Goal: Task Accomplishment & Management: Manage account settings

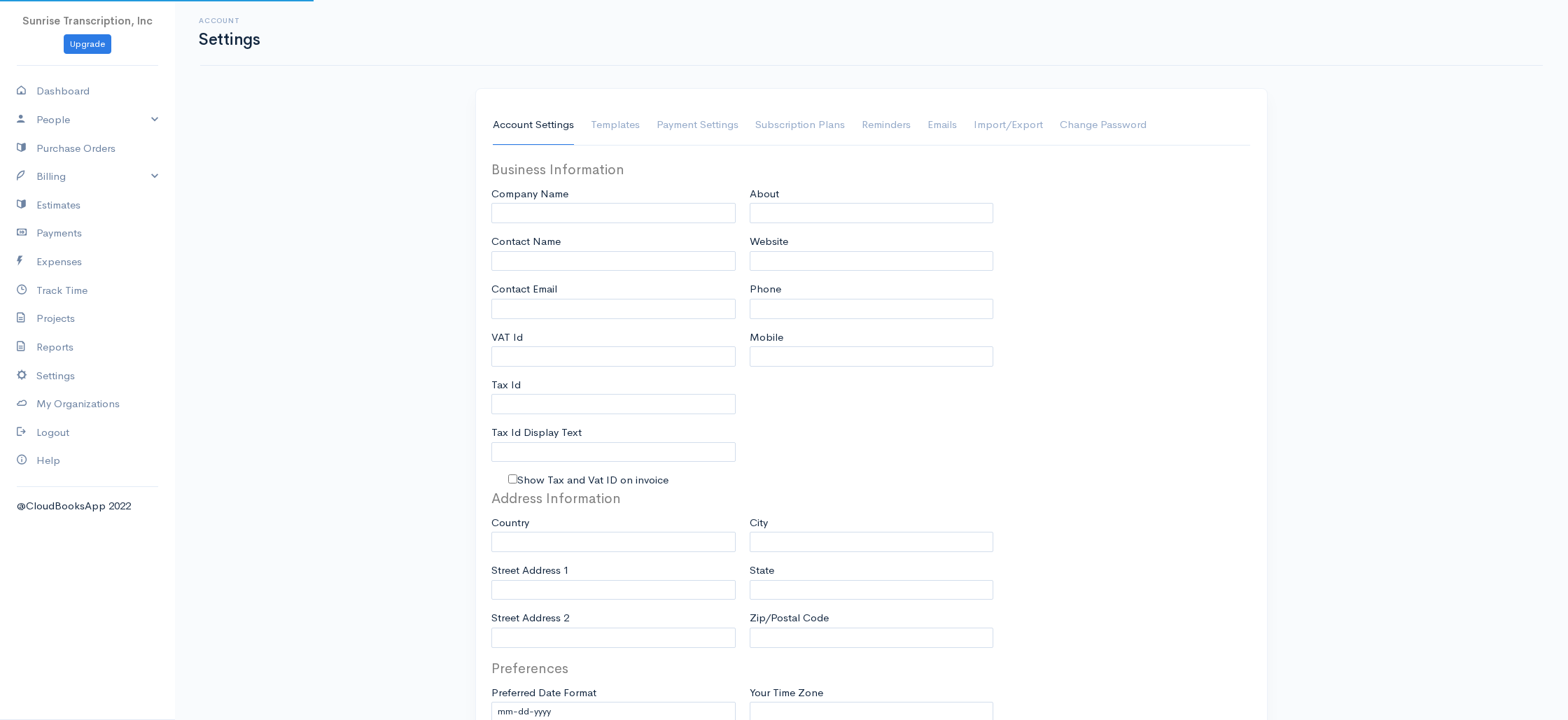
type input "Sunrise Transcription, Inc"
type input "[EMAIL_ADDRESS][DOMAIN_NAME]"
type input "Tax Id"
type input "Medical Transcription Service"
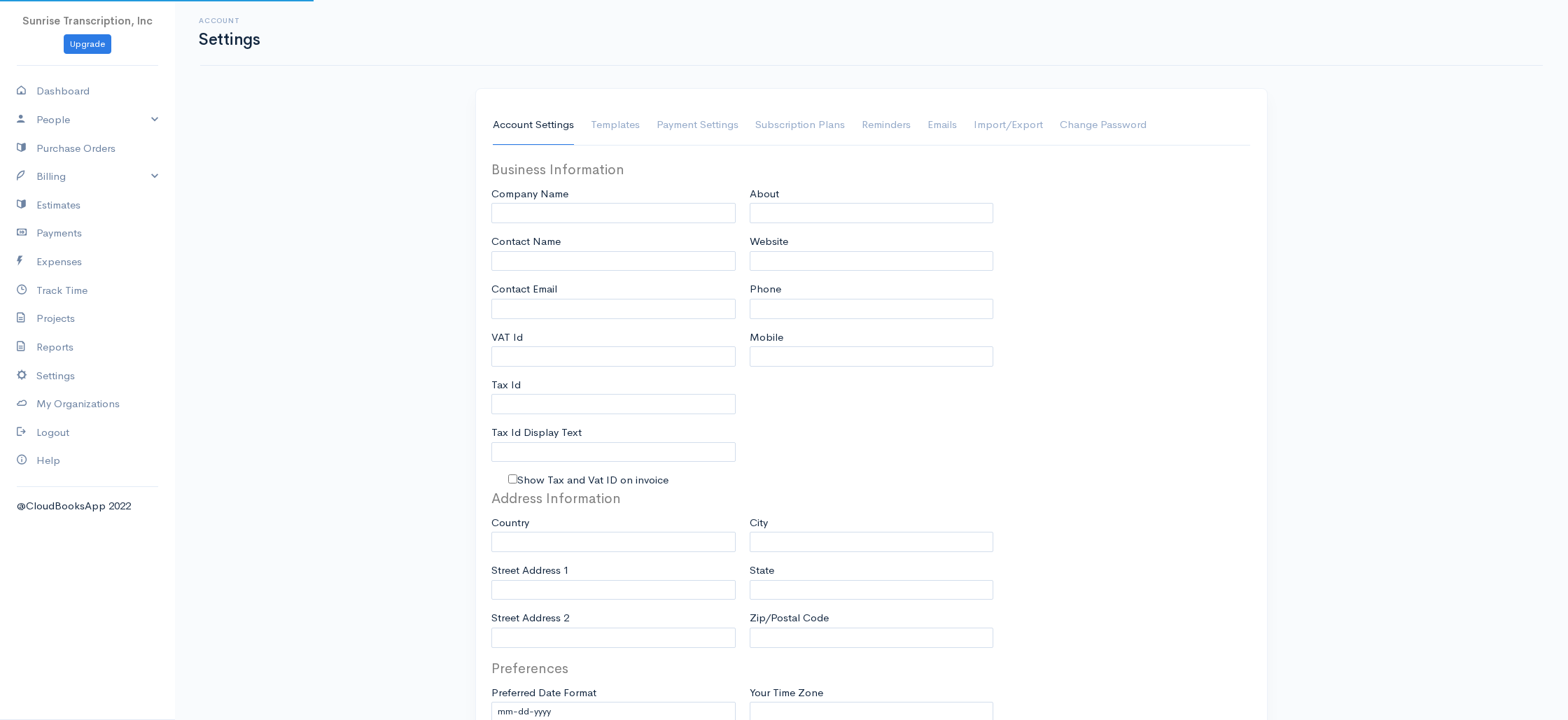
type input "[DOMAIN_NAME]"
type input "[PHONE_NUMBER]"
select select
type input "[STREET_ADDRESS]"
type input "[GEOGRAPHIC_DATA]"
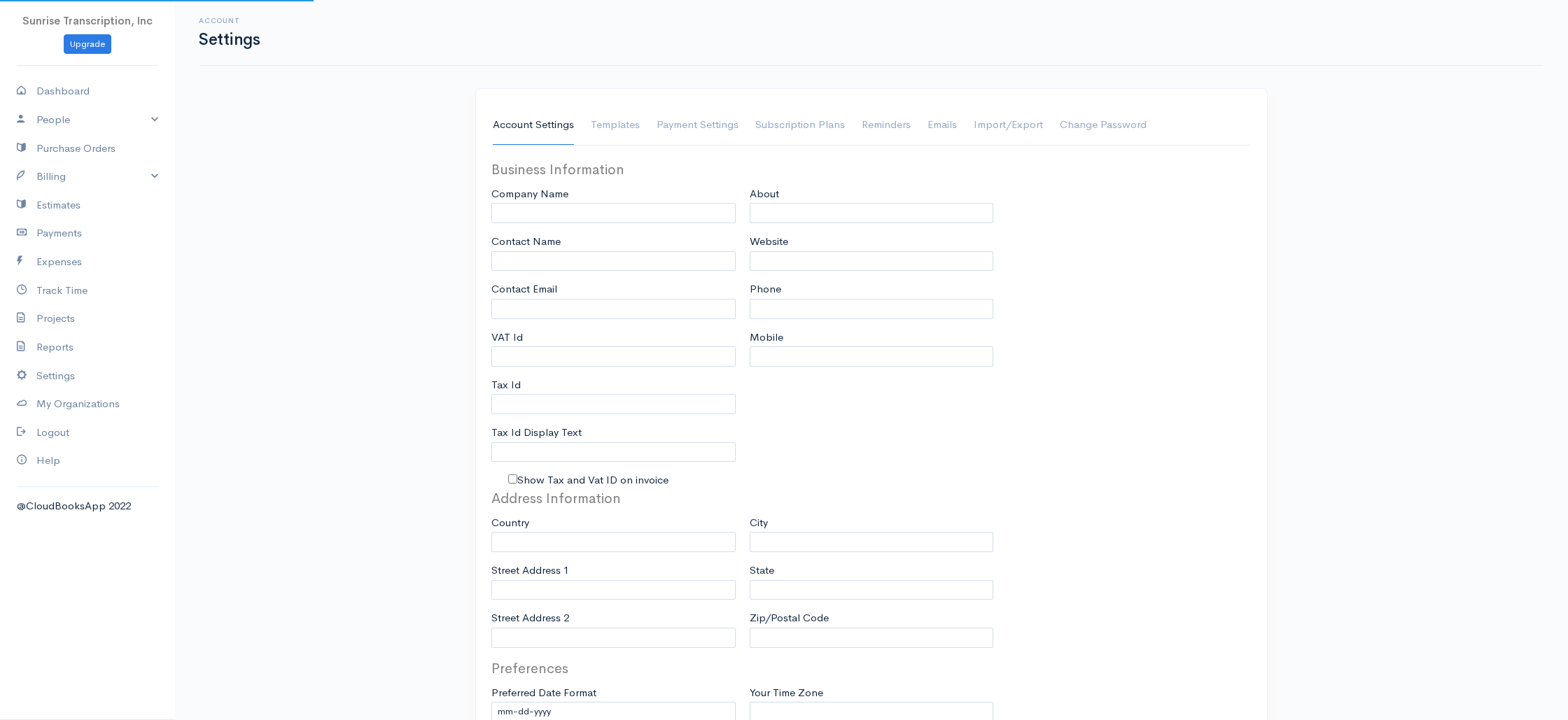
type input "[US_STATE]"
type input "33179-3899"
select select
type input "INVOICE"
type input "1333"
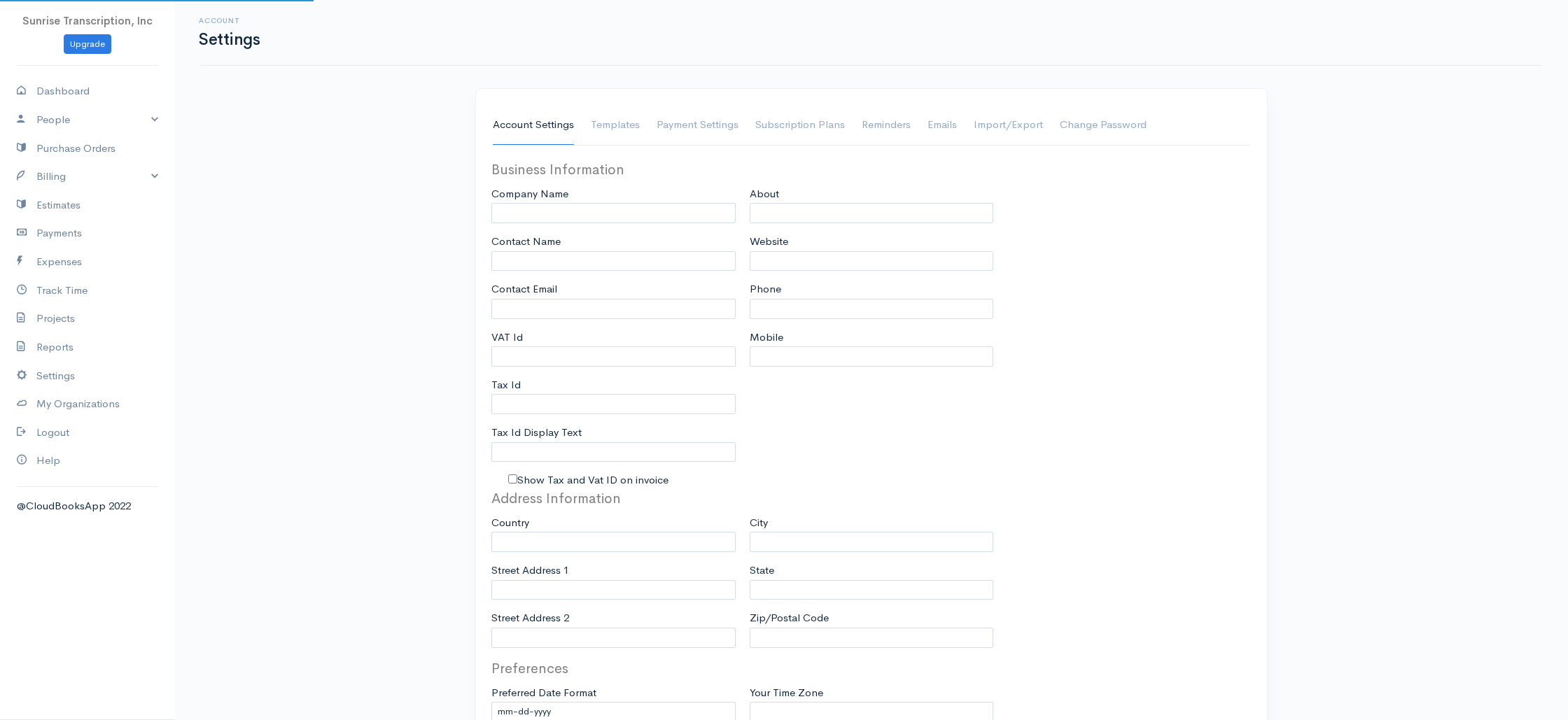
type input "103"
select select "3"
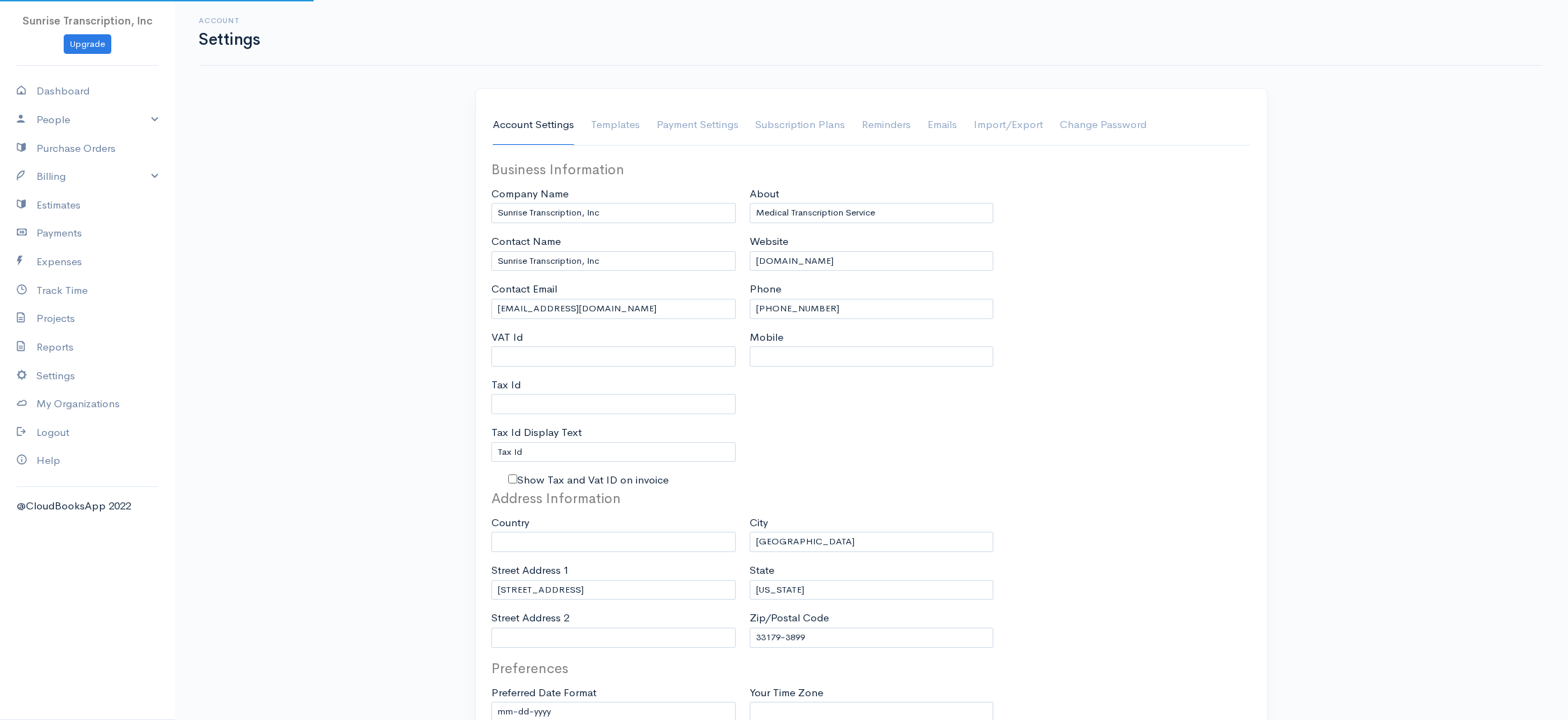
select select "USD"
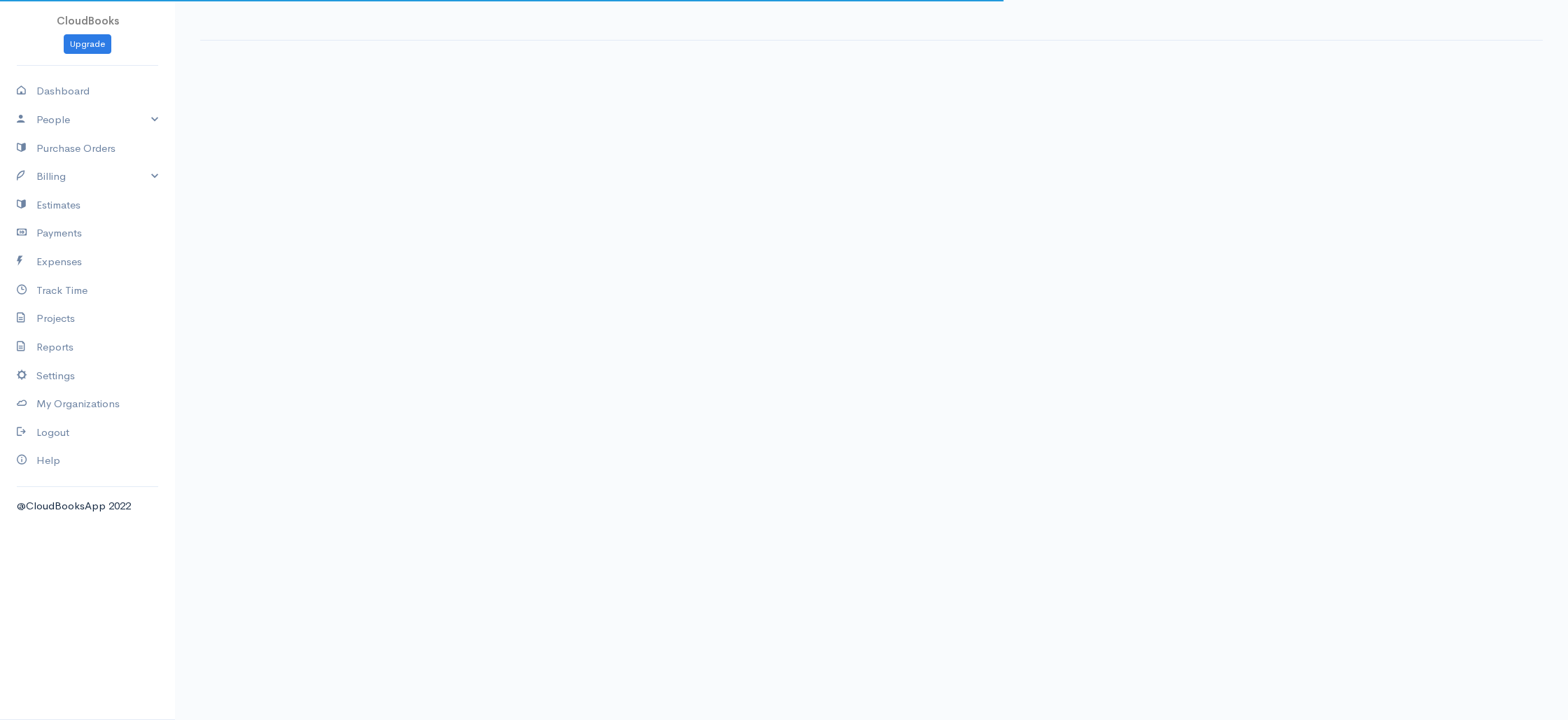
select select "3"
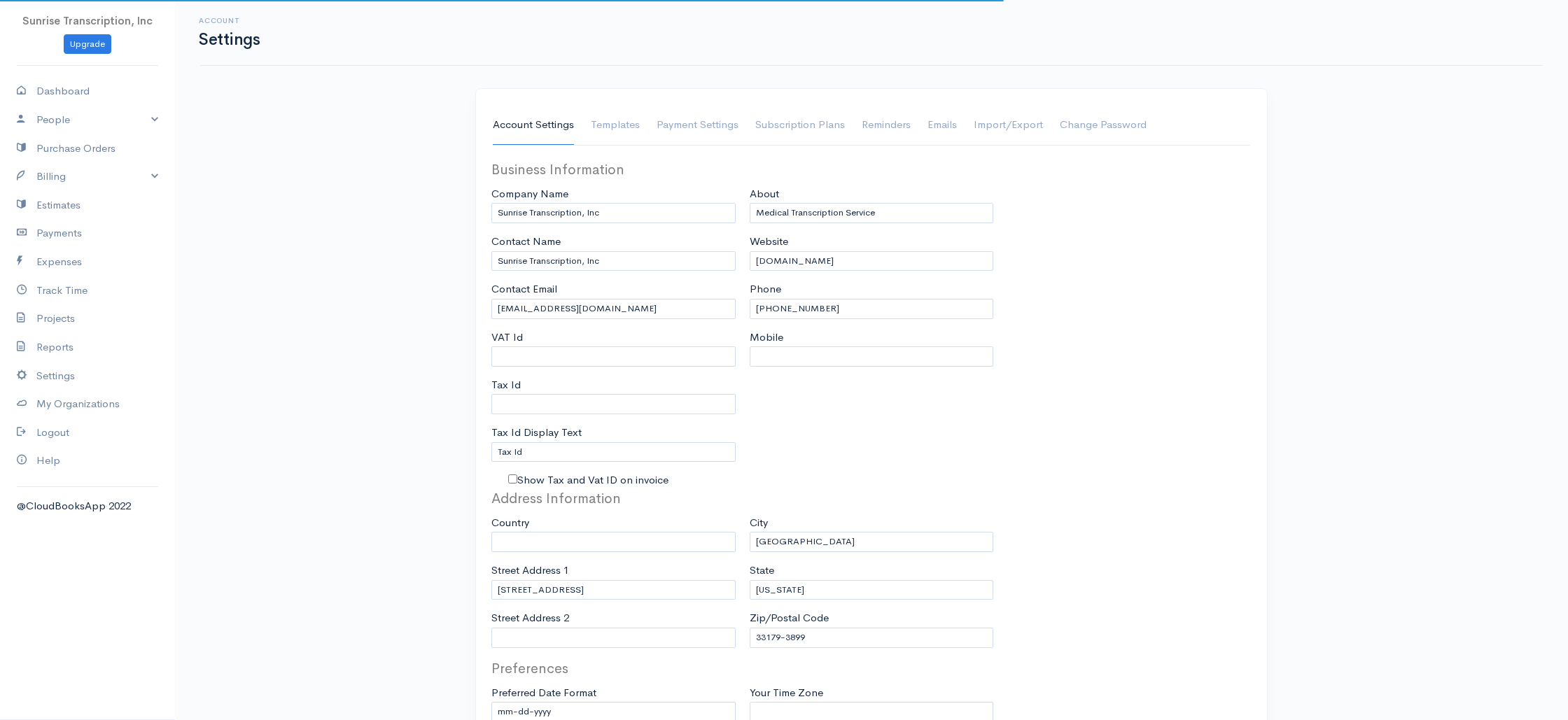
select select "[GEOGRAPHIC_DATA]"
select select "USD"
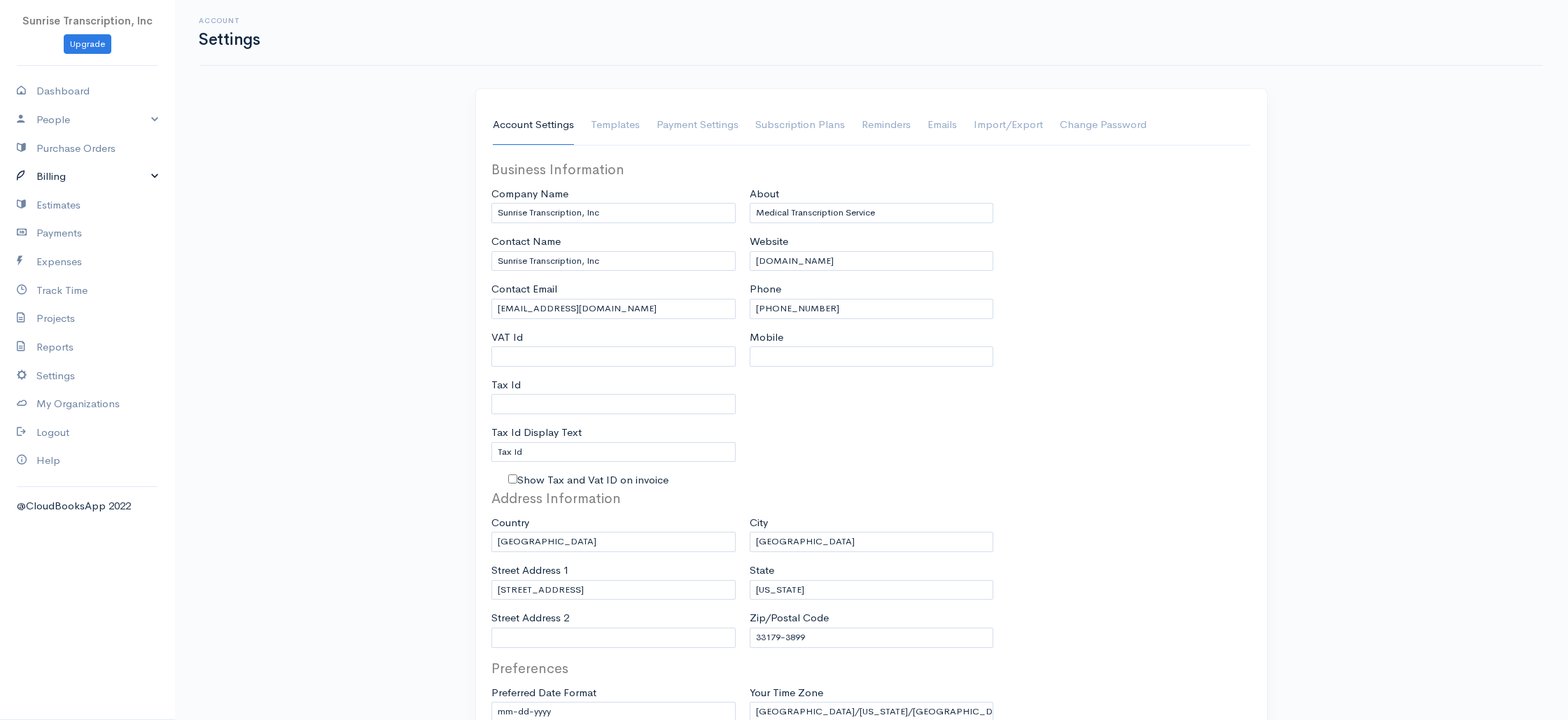
drag, startPoint x: 110, startPoint y: 172, endPoint x: 102, endPoint y: 186, distance: 16.1
click at [110, 172] on link "Billing" at bounding box center [87, 177] width 175 height 29
click at [86, 206] on link "Invoice" at bounding box center [87, 203] width 175 height 25
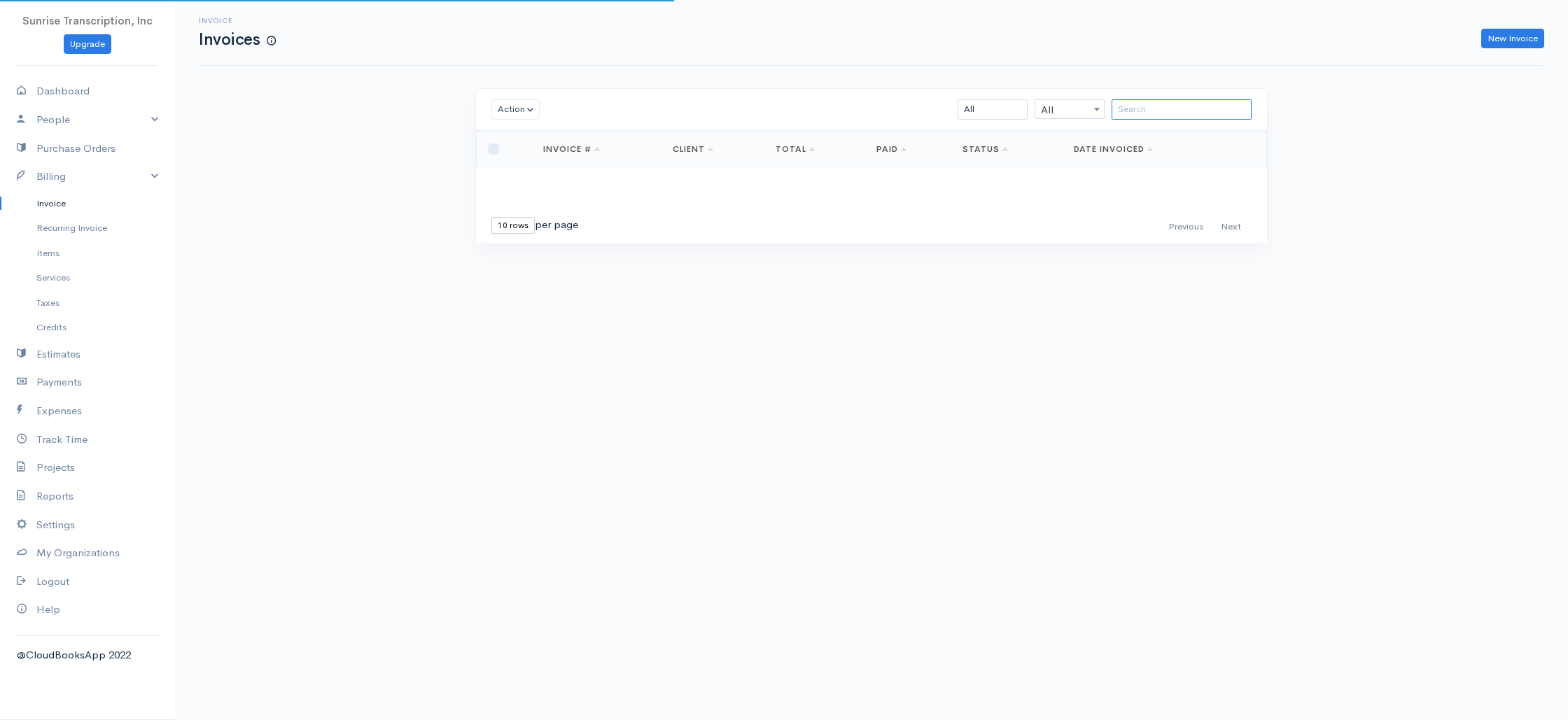
click at [1172, 112] on input "search" at bounding box center [1181, 109] width 140 height 20
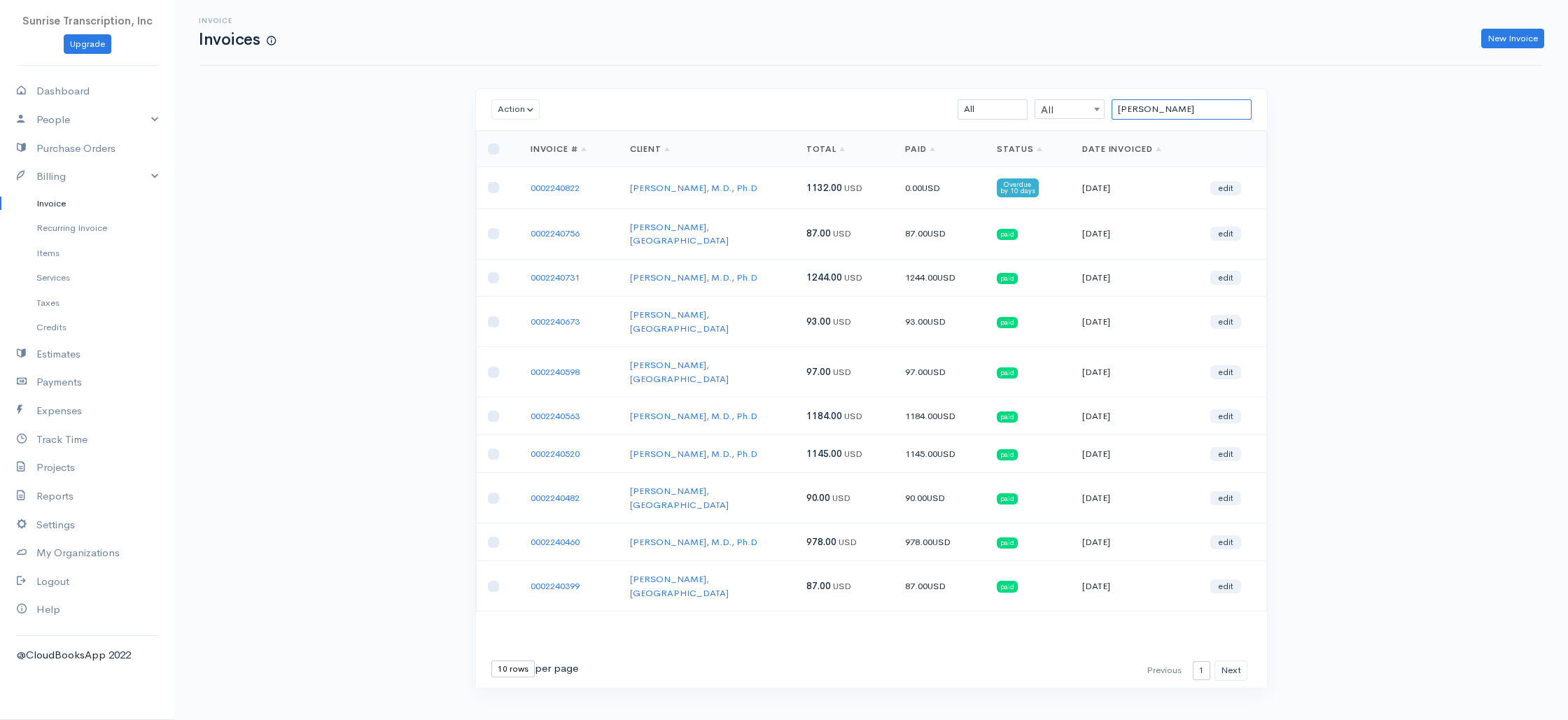
type input "[PERSON_NAME]"
click at [554, 192] on link "0002240822" at bounding box center [555, 188] width 49 height 12
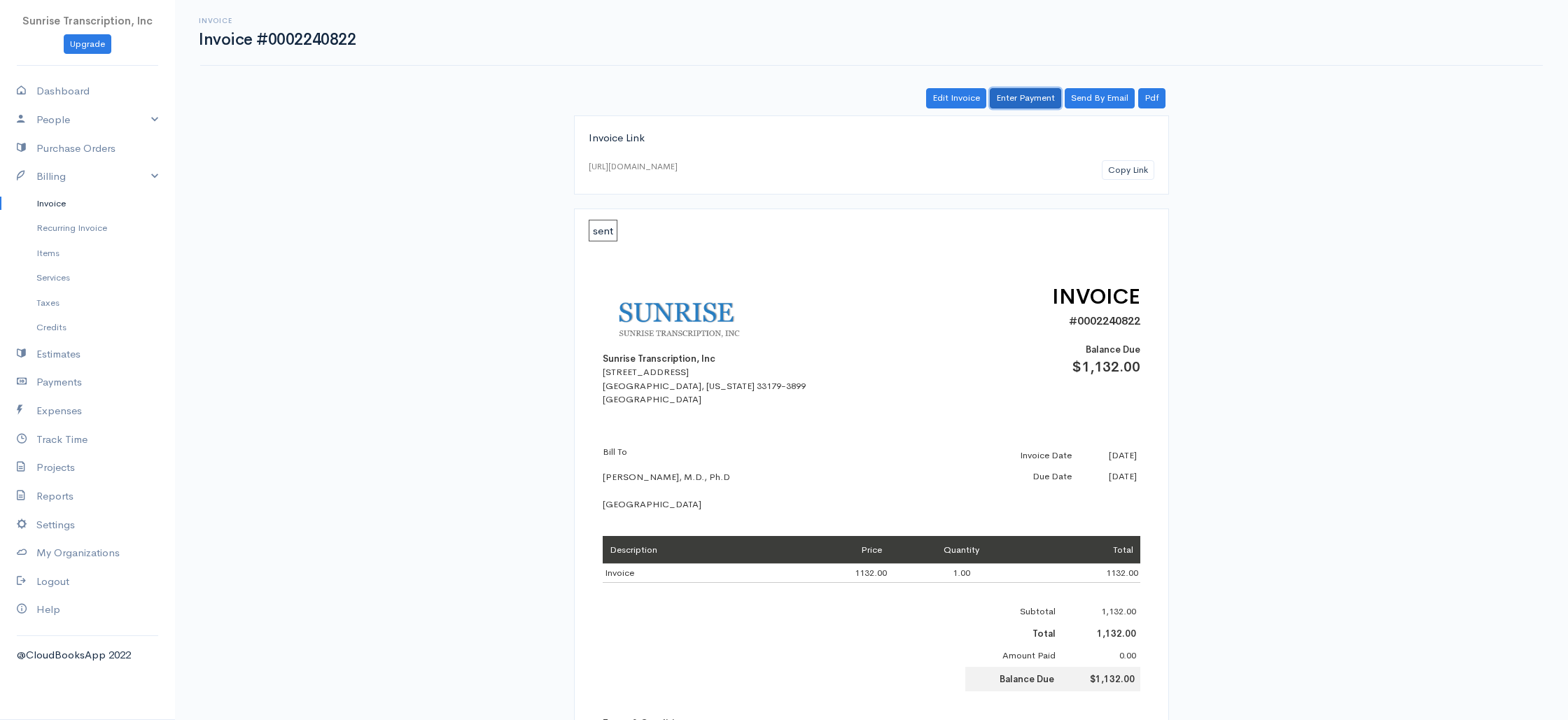
click at [1007, 102] on link "Enter Payment" at bounding box center [1026, 98] width 71 height 20
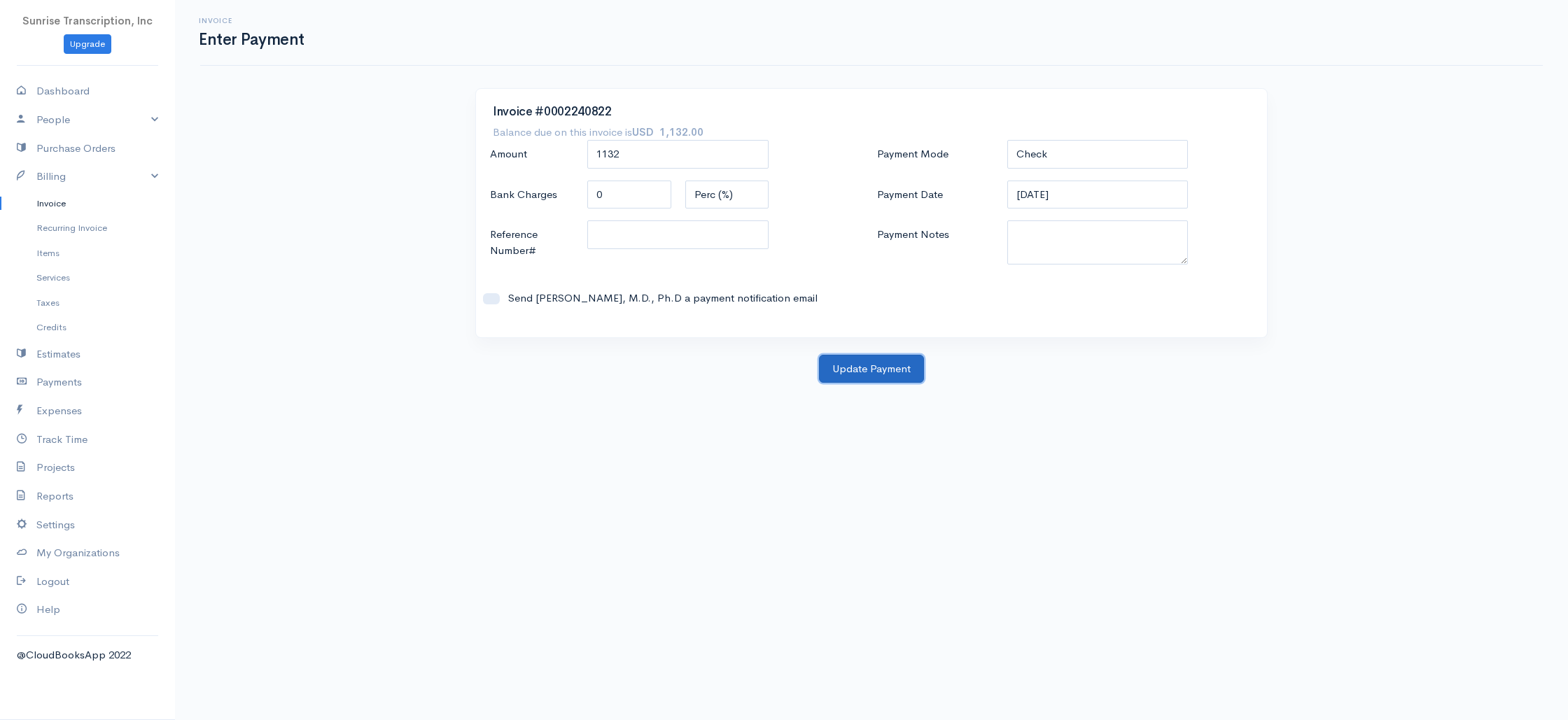
click at [858, 365] on button "Update Payment" at bounding box center [871, 369] width 105 height 29
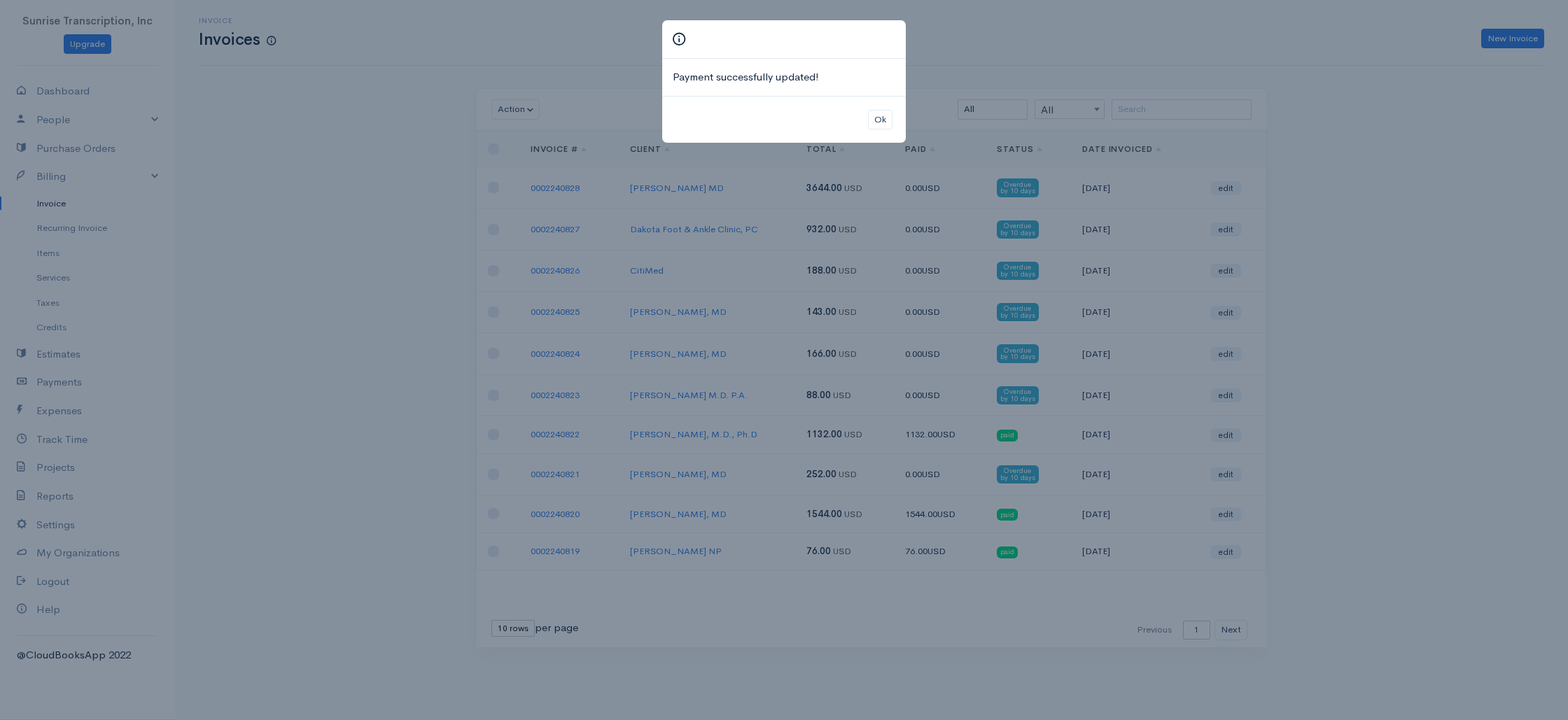
click at [1429, 159] on div "Payment successfully updated! Ok" at bounding box center [784, 360] width 1568 height 720
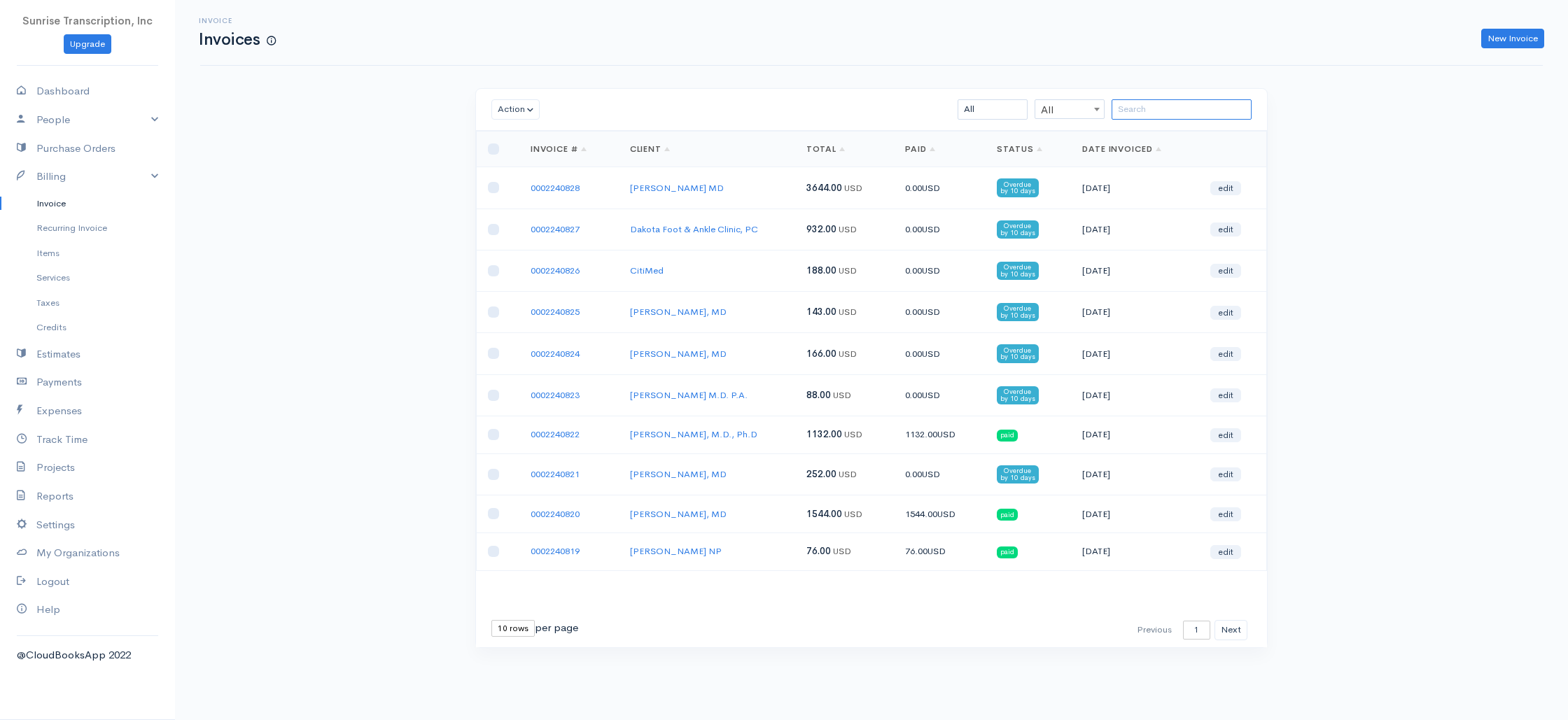
click at [1167, 115] on input "search" at bounding box center [1181, 109] width 140 height 20
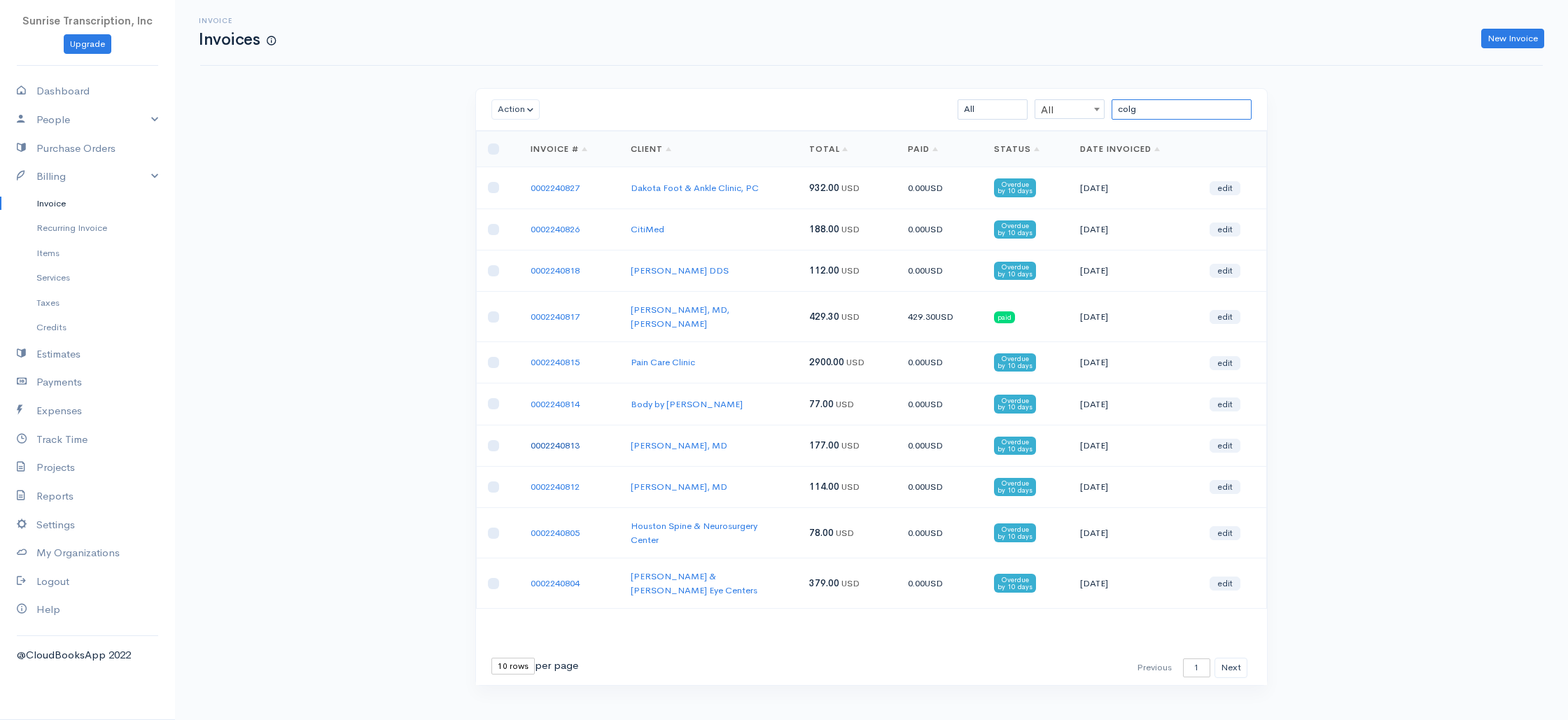
type input "colg"
click at [558, 439] on link "0002240813" at bounding box center [555, 445] width 49 height 12
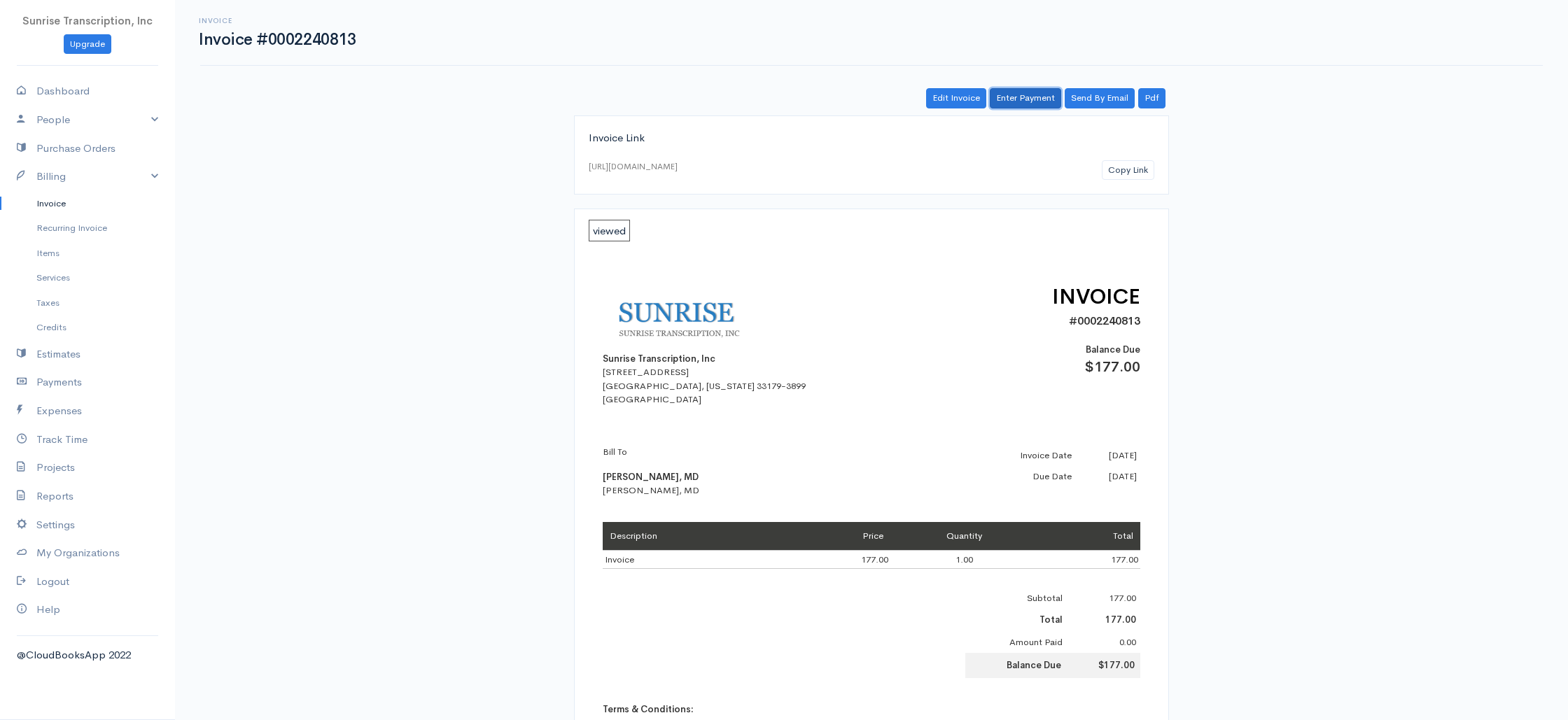
click at [1022, 96] on link "Enter Payment" at bounding box center [1026, 98] width 71 height 20
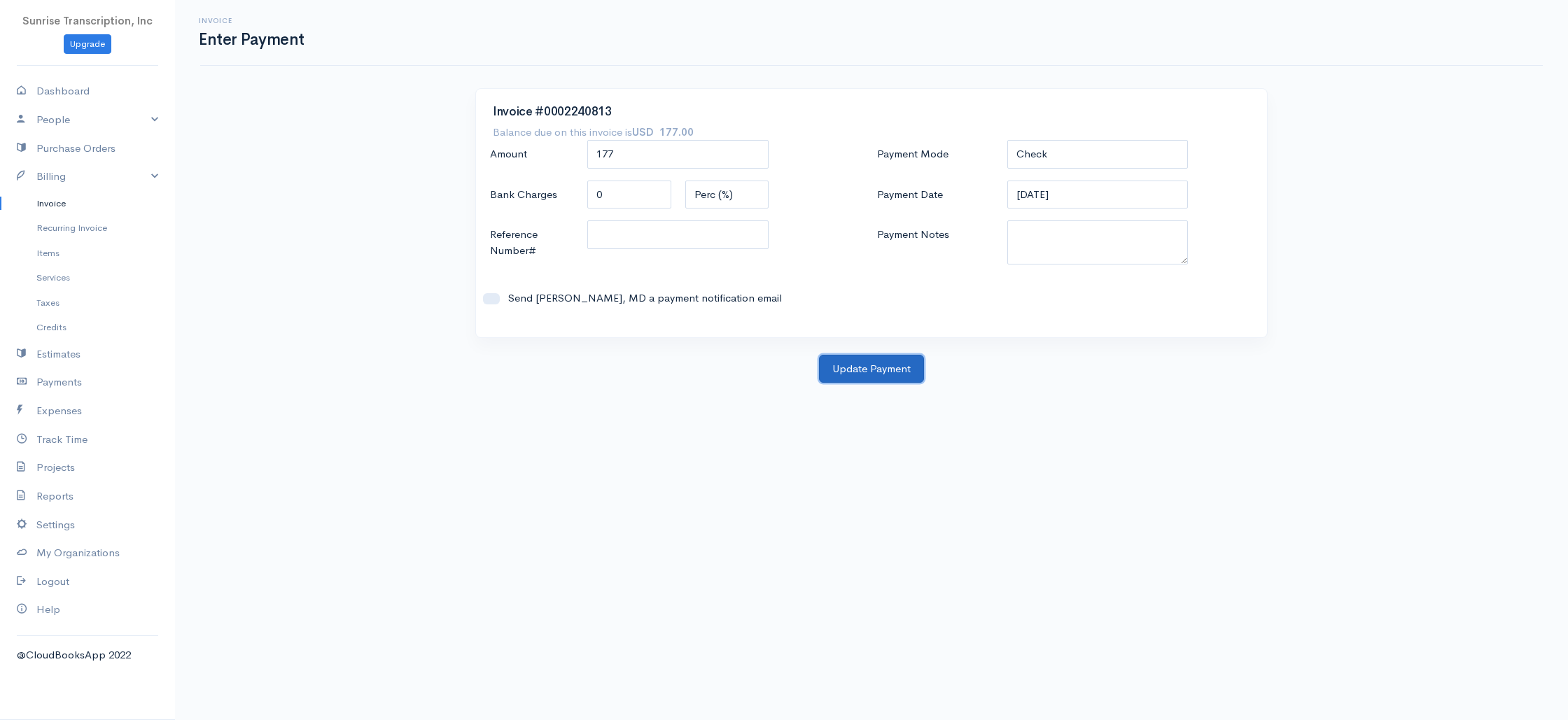
click at [863, 379] on button "Update Payment" at bounding box center [871, 369] width 105 height 29
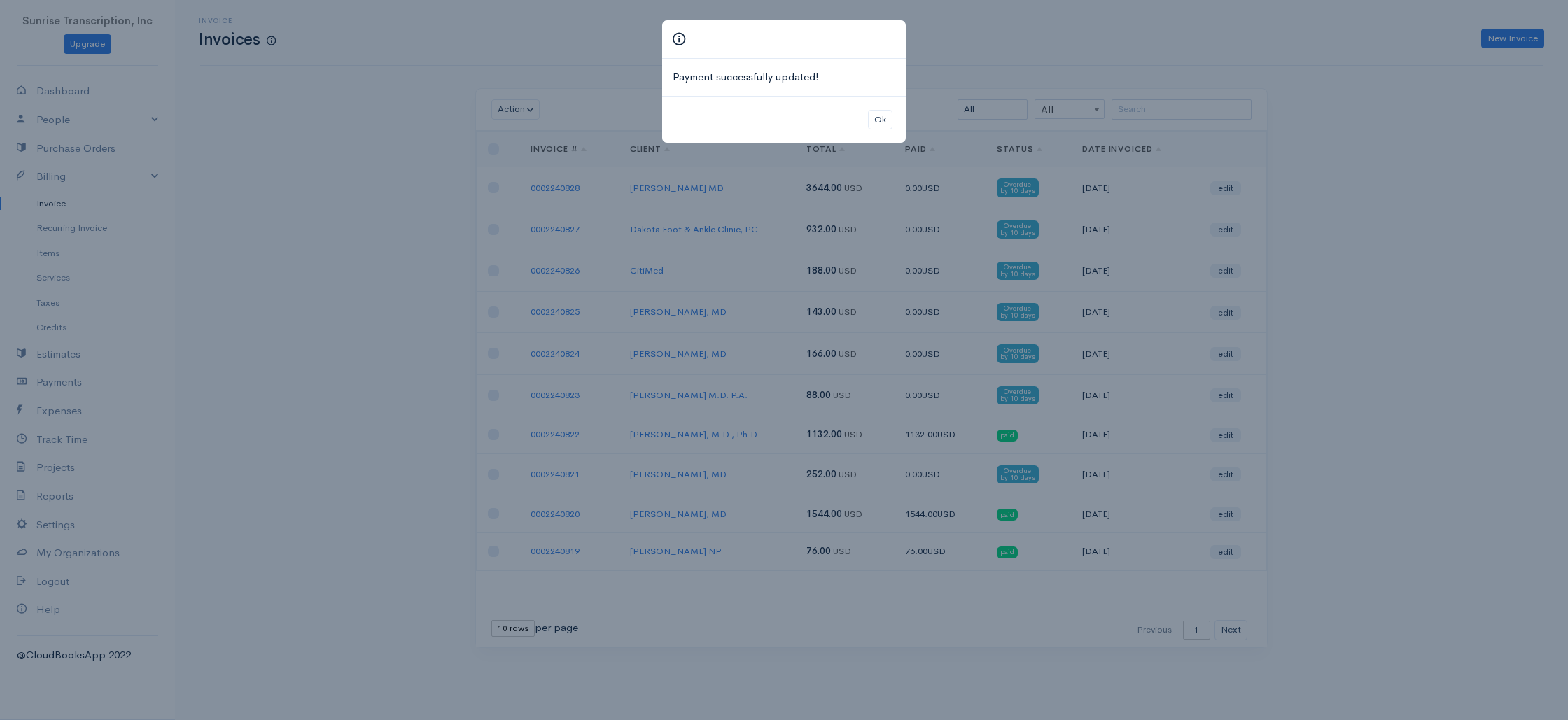
drag, startPoint x: 1142, startPoint y: 91, endPoint x: 1160, endPoint y: 112, distance: 27.7
click at [1142, 91] on div "Payment successfully updated! Ok" at bounding box center [784, 360] width 1568 height 720
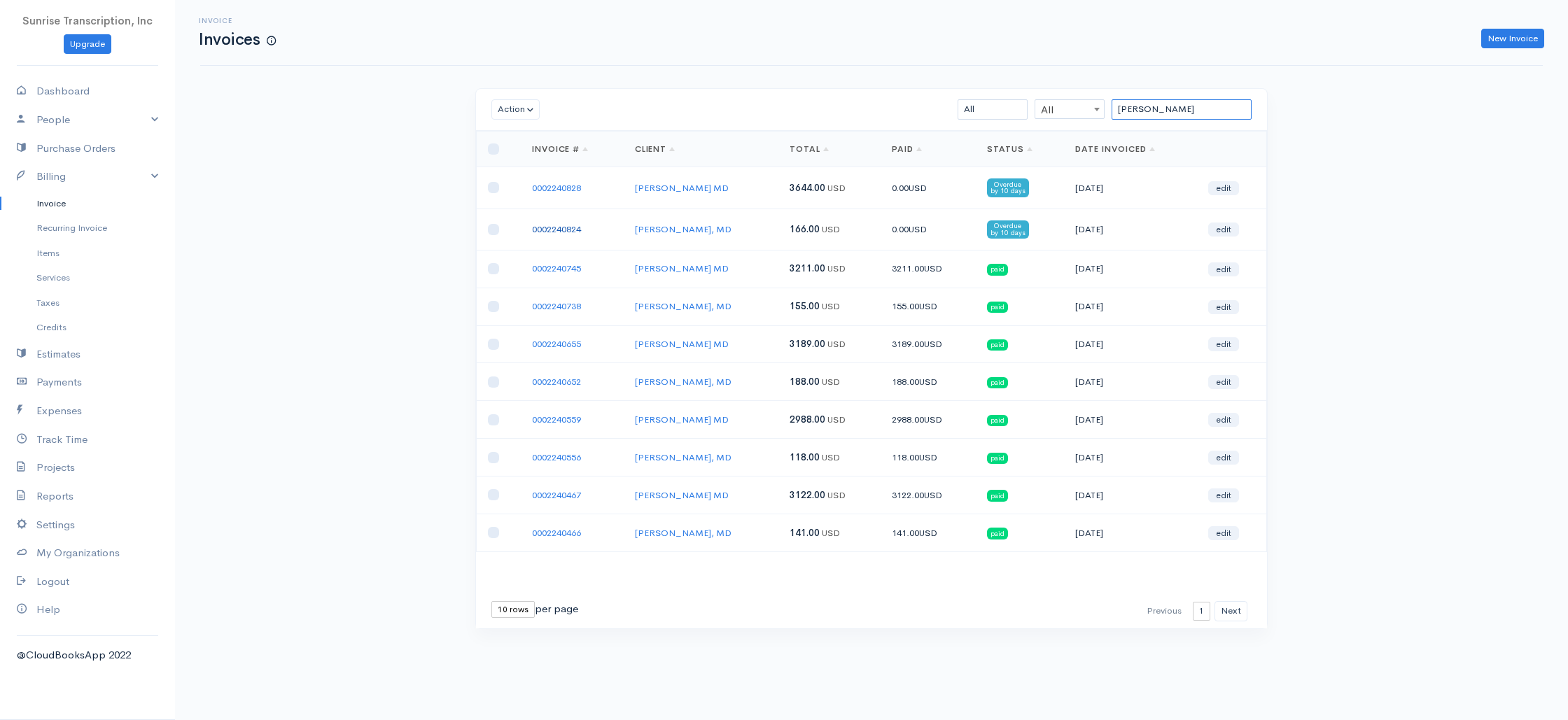
type input "[PERSON_NAME]"
click at [557, 227] on link "0002240824" at bounding box center [556, 229] width 49 height 12
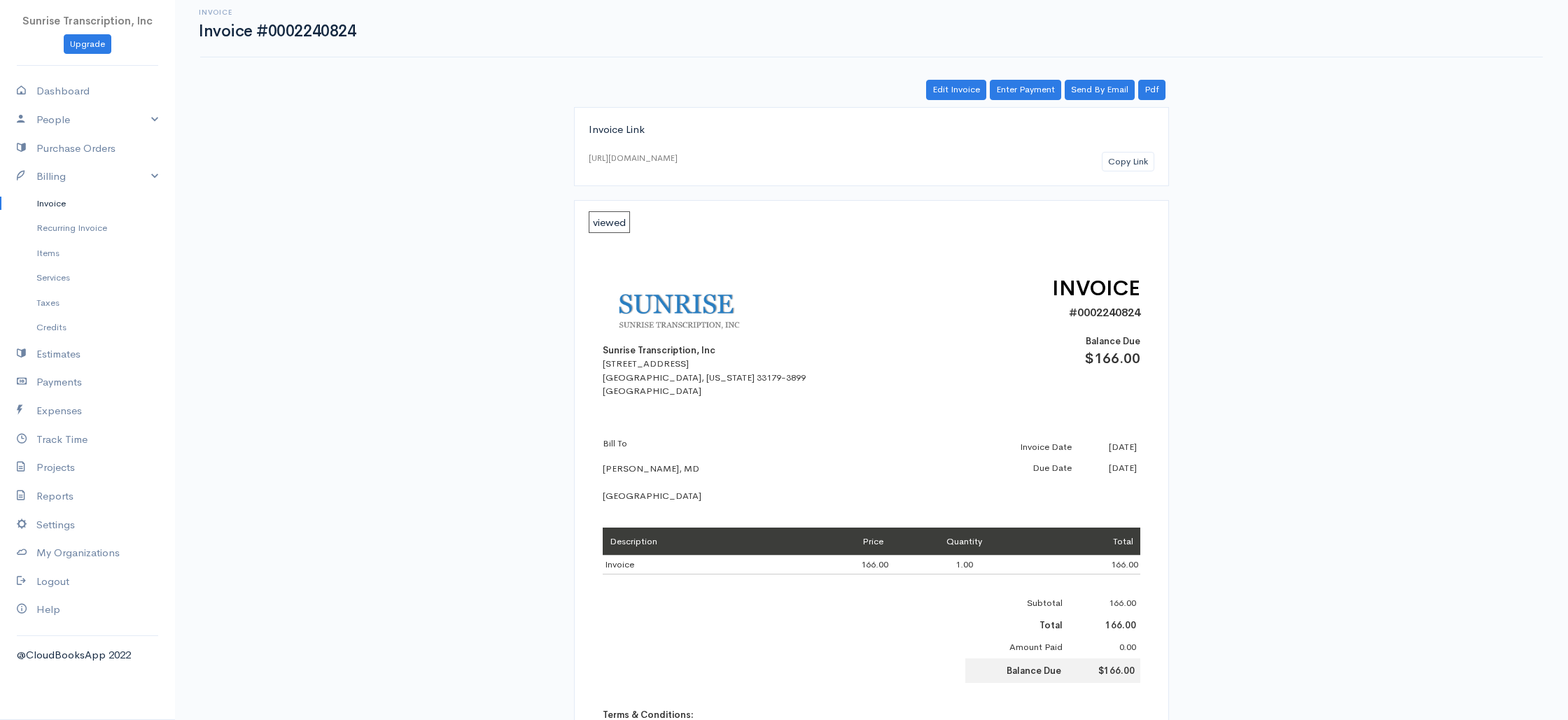
scroll to position [10, 0]
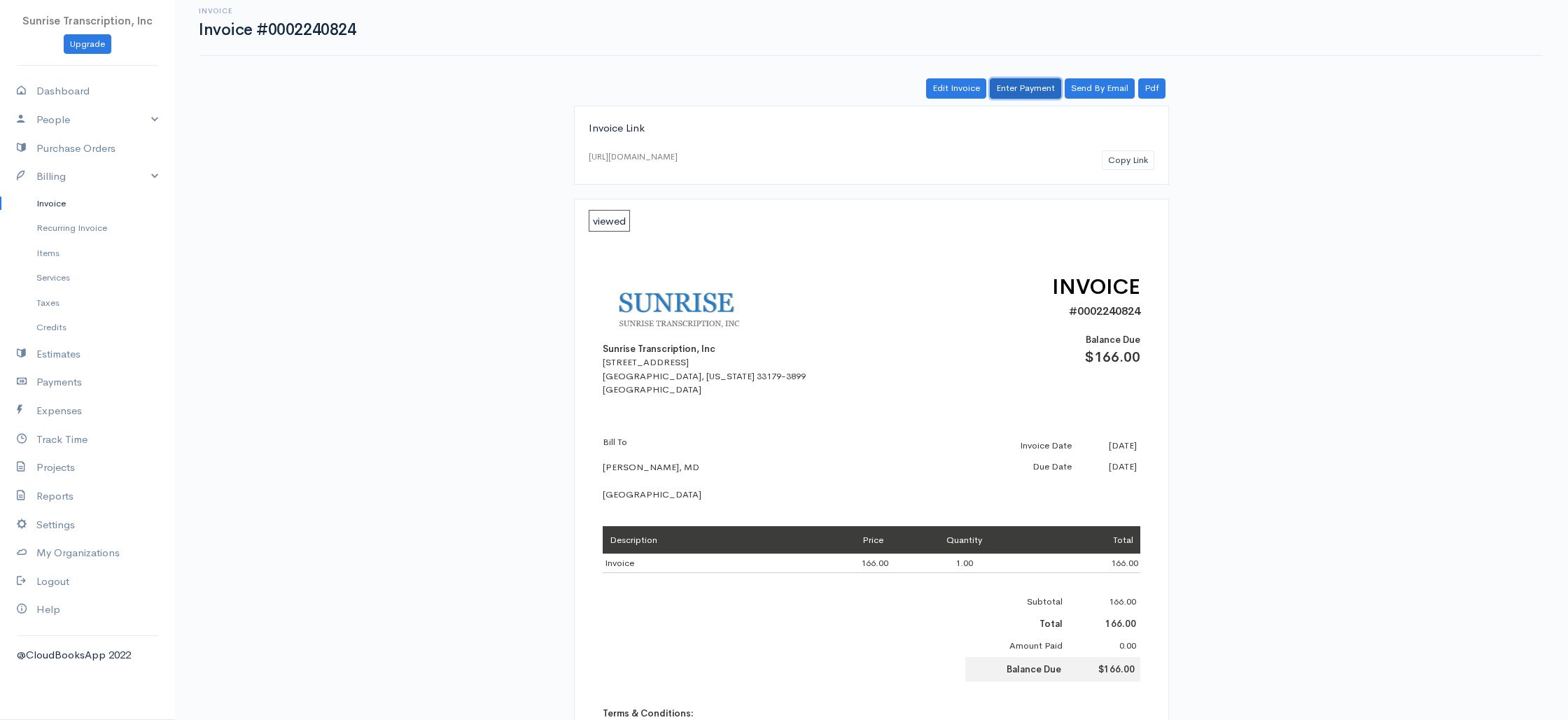
click at [1033, 92] on link "Enter Payment" at bounding box center [1026, 88] width 71 height 20
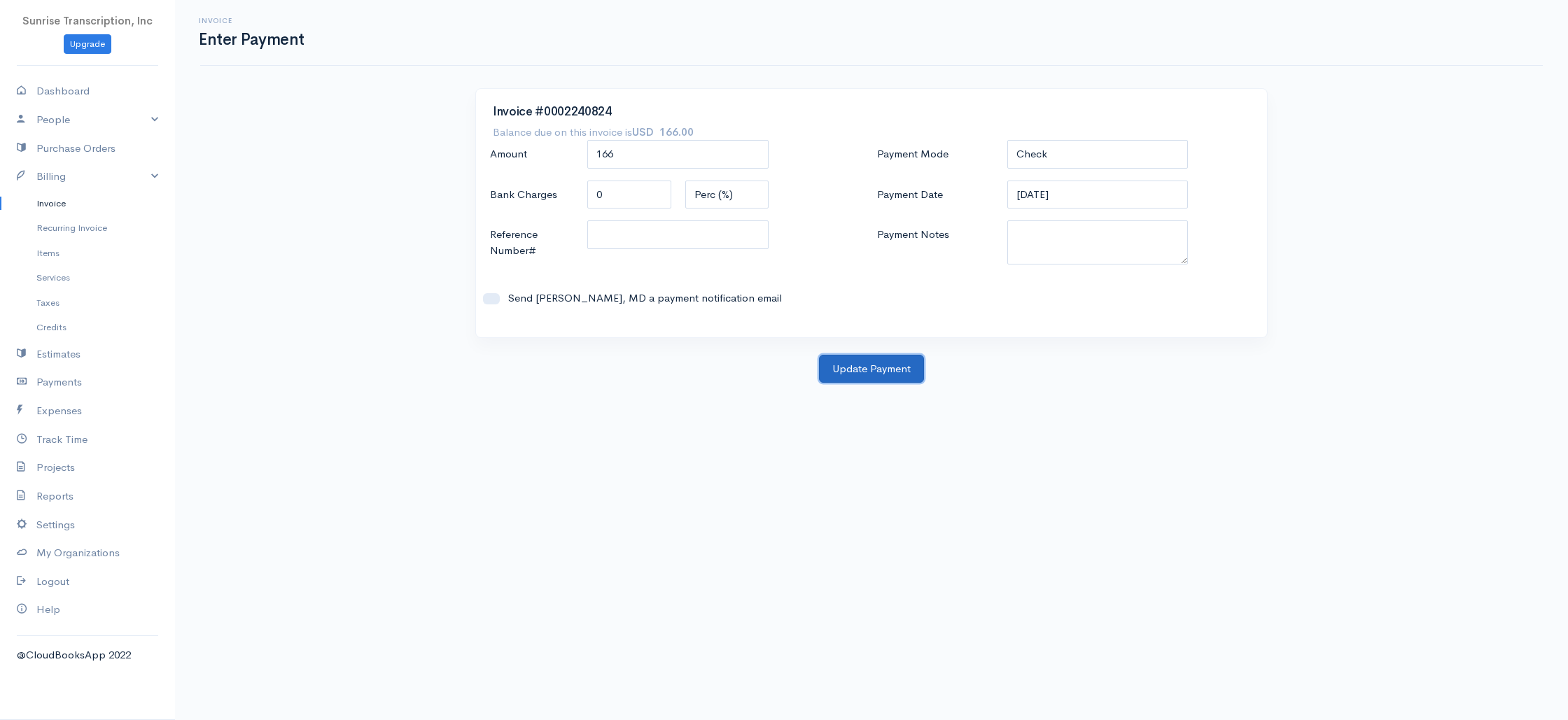
drag, startPoint x: 869, startPoint y: 366, endPoint x: 776, endPoint y: 307, distance: 110.1
click at [869, 367] on button "Update Payment" at bounding box center [871, 369] width 105 height 29
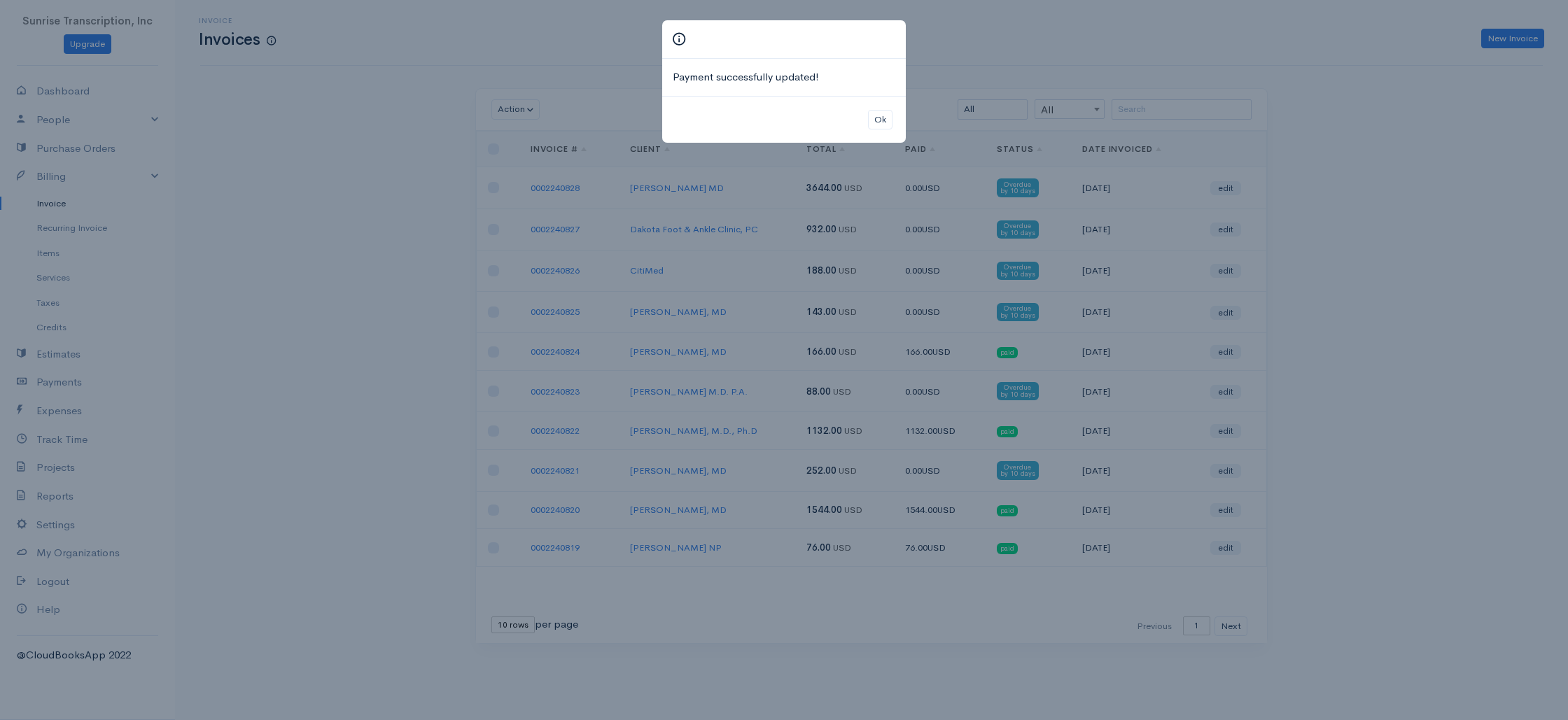
click at [1196, 112] on div "Payment successfully updated! Ok" at bounding box center [784, 360] width 1568 height 720
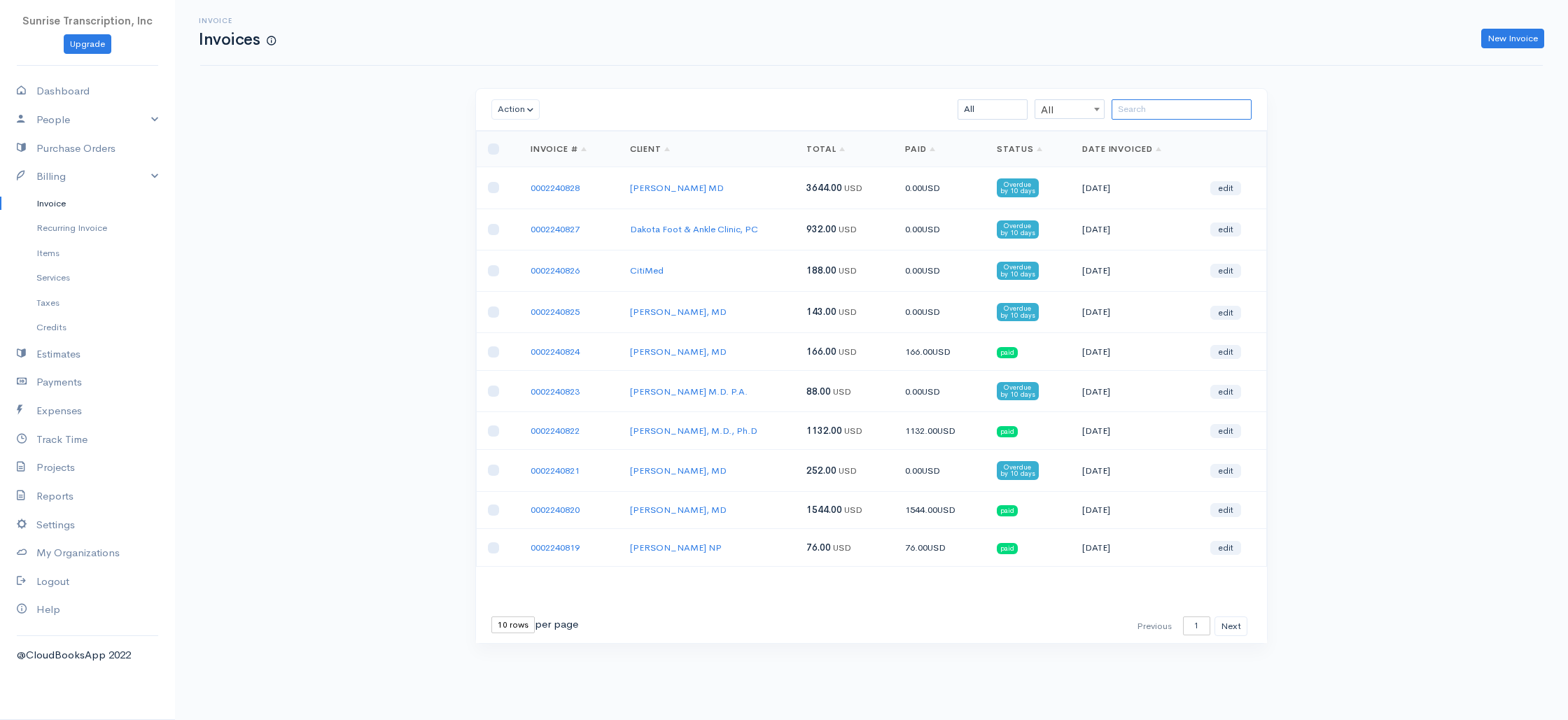
click at [1196, 112] on input "search" at bounding box center [1181, 109] width 140 height 20
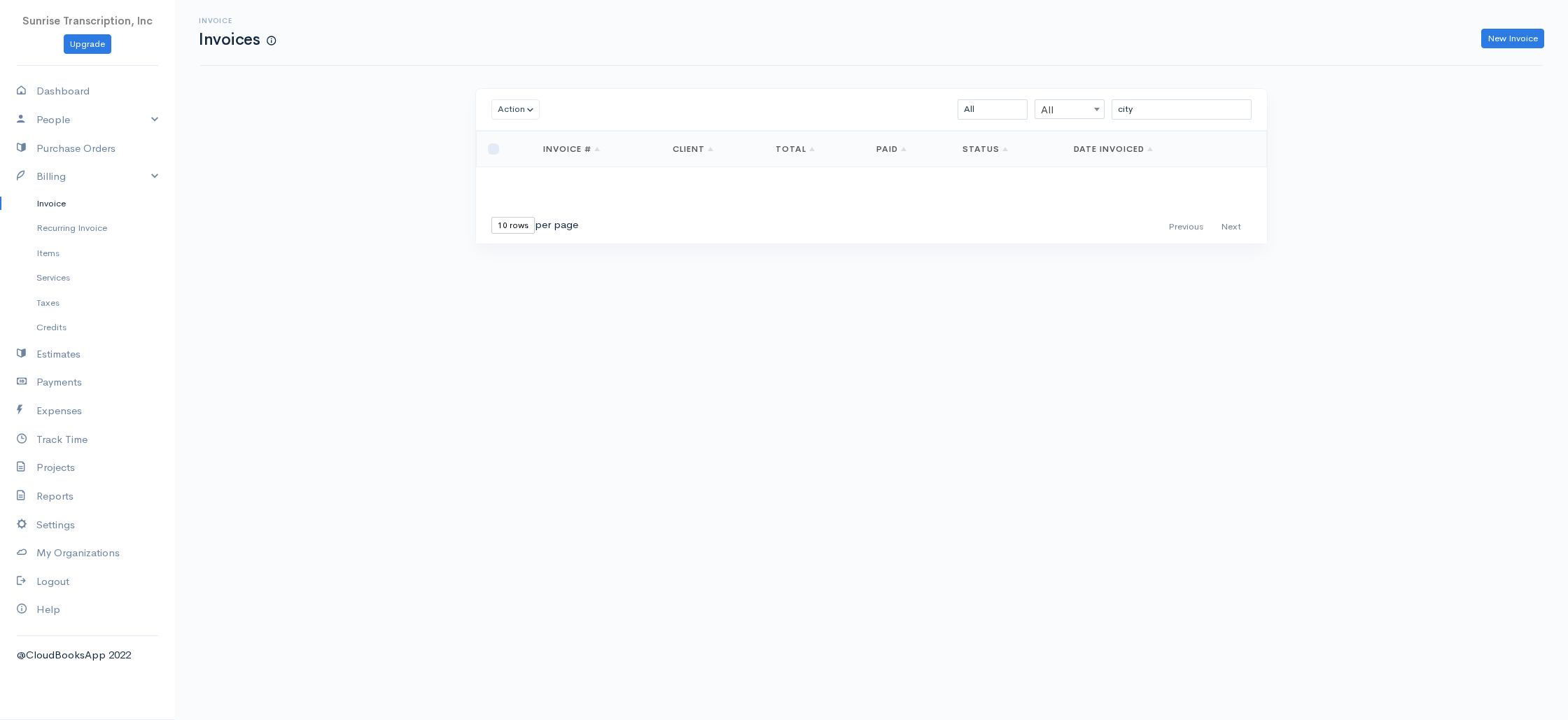
drag, startPoint x: 620, startPoint y: 187, endPoint x: 537, endPoint y: 189, distance: 83.0
click at [1155, 104] on input "city" at bounding box center [1181, 109] width 140 height 20
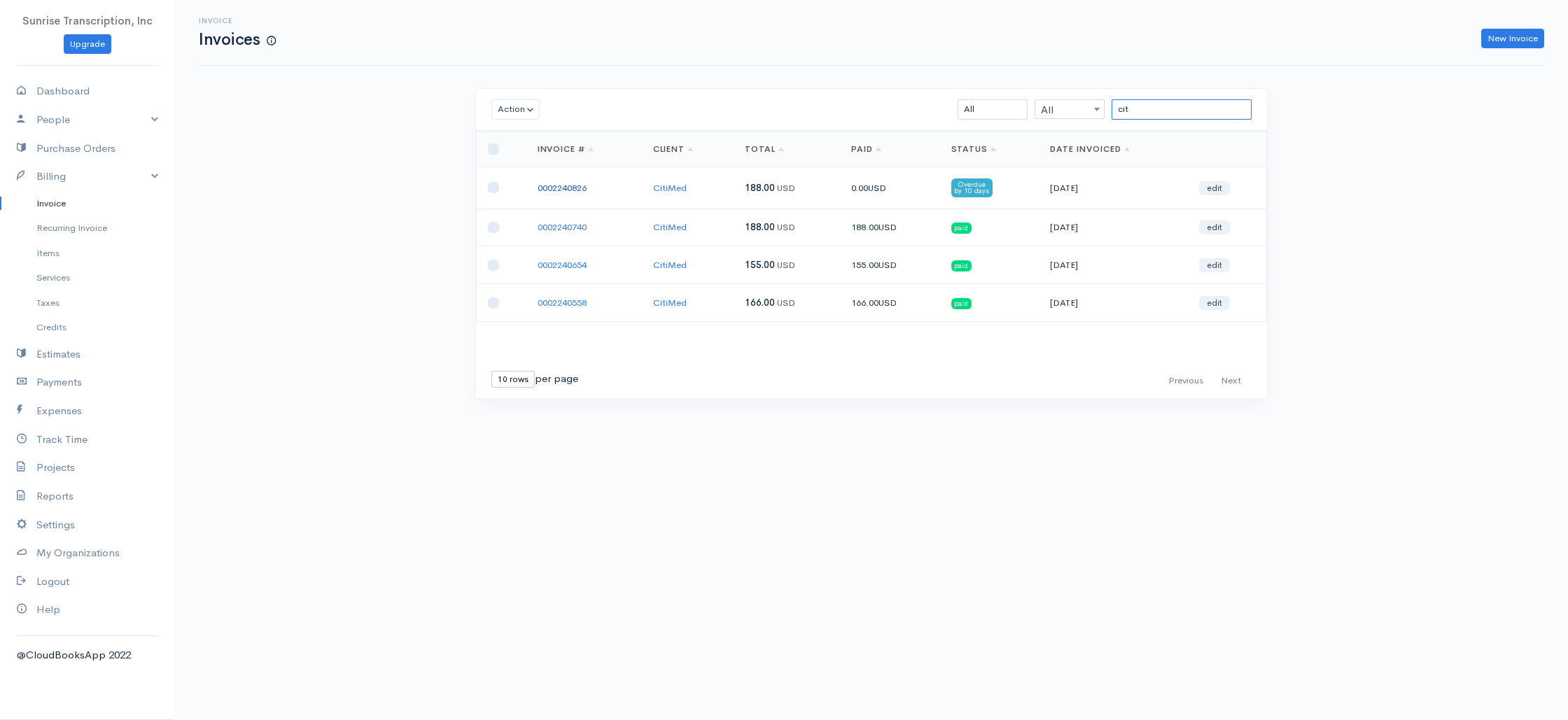
type input "cit"
click at [567, 192] on link "0002240826" at bounding box center [562, 188] width 49 height 12
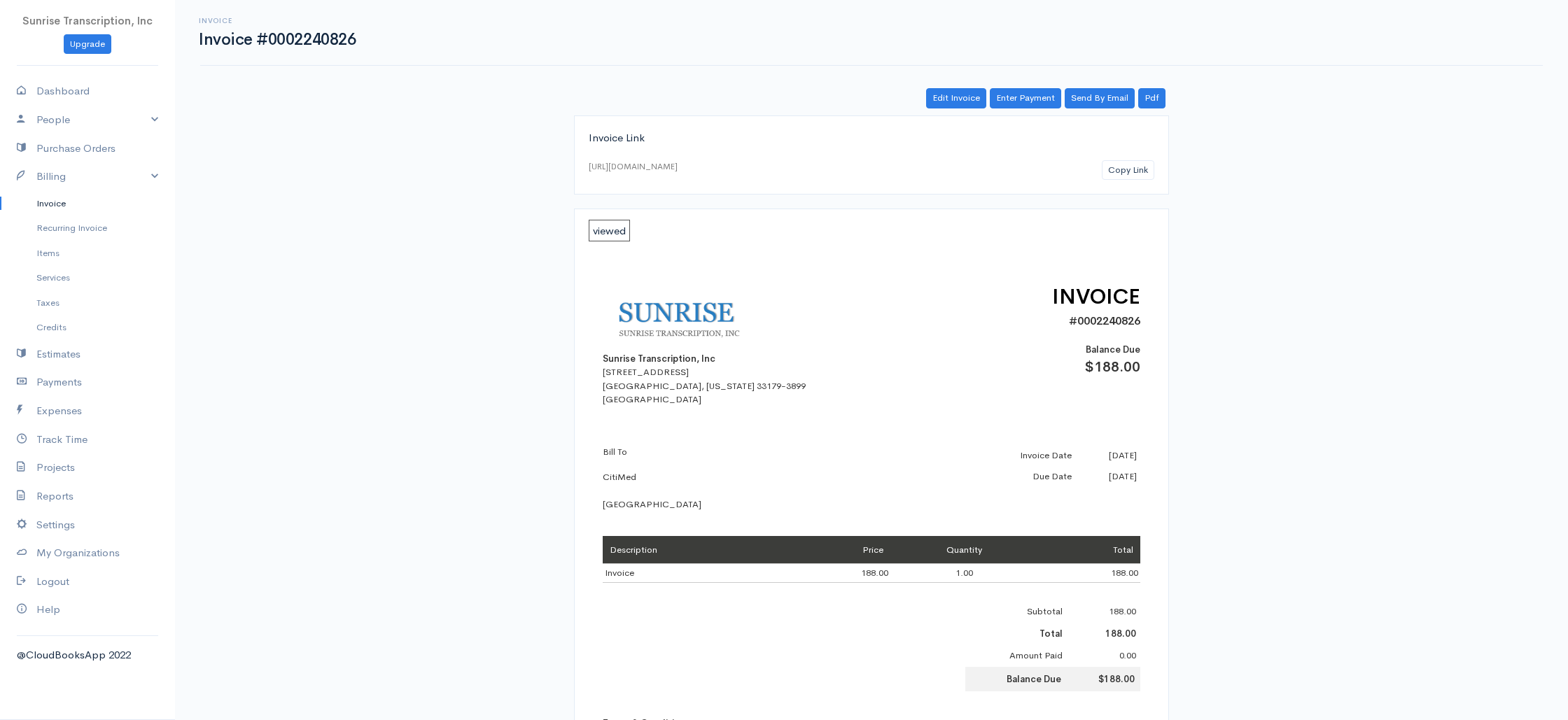
click at [876, 252] on div "Sunrise Transcription, Inc [STREET_ADDRESS][US_STATE] INVOICE #0002240826 Balan…" at bounding box center [871, 603] width 565 height 728
click at [872, 312] on div "Sunrise Transcription, Inc [STREET_ADDRESS][US_STATE] INVOICE #0002240826 Balan…" at bounding box center [871, 344] width 538 height 125
click at [1039, 99] on link "Enter Payment" at bounding box center [1026, 98] width 71 height 20
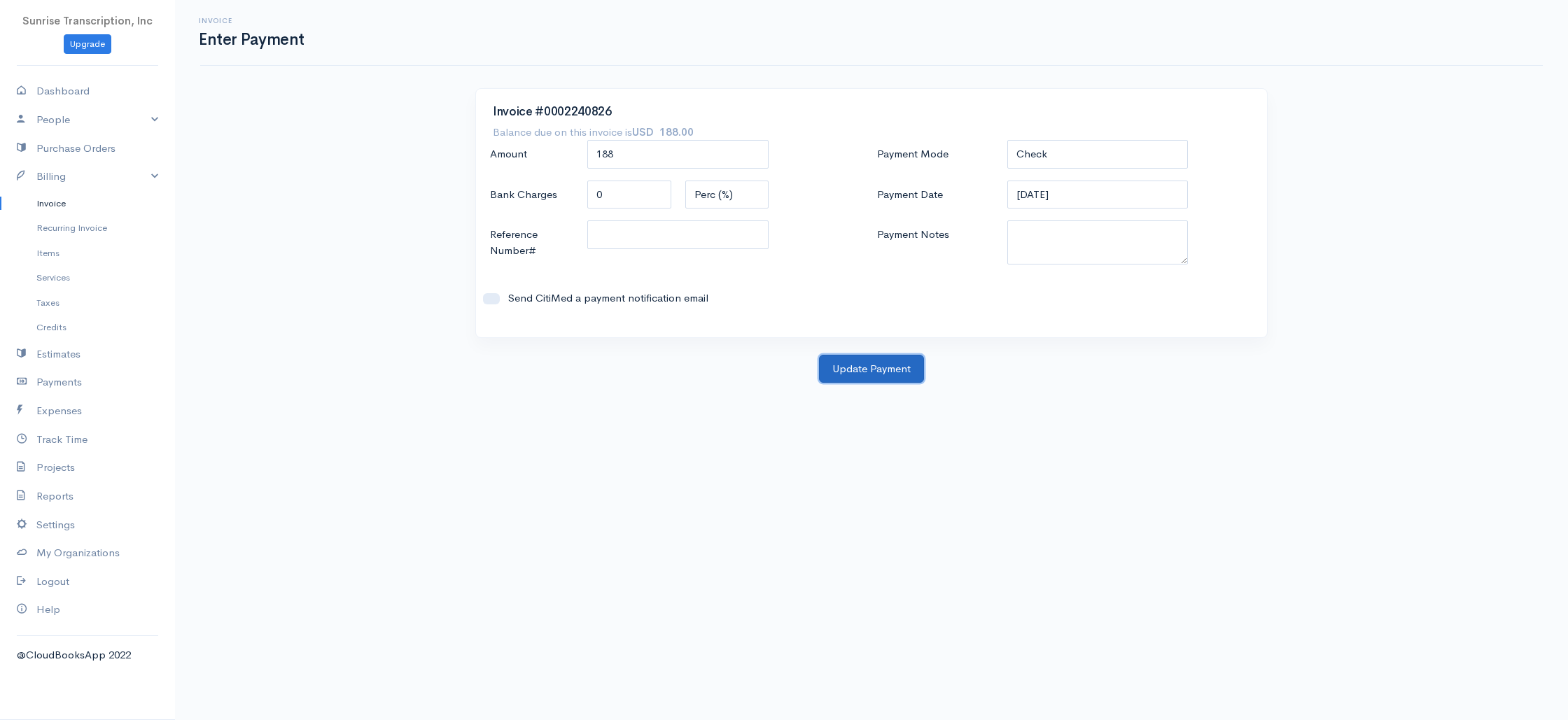
click at [862, 373] on button "Update Payment" at bounding box center [871, 369] width 105 height 29
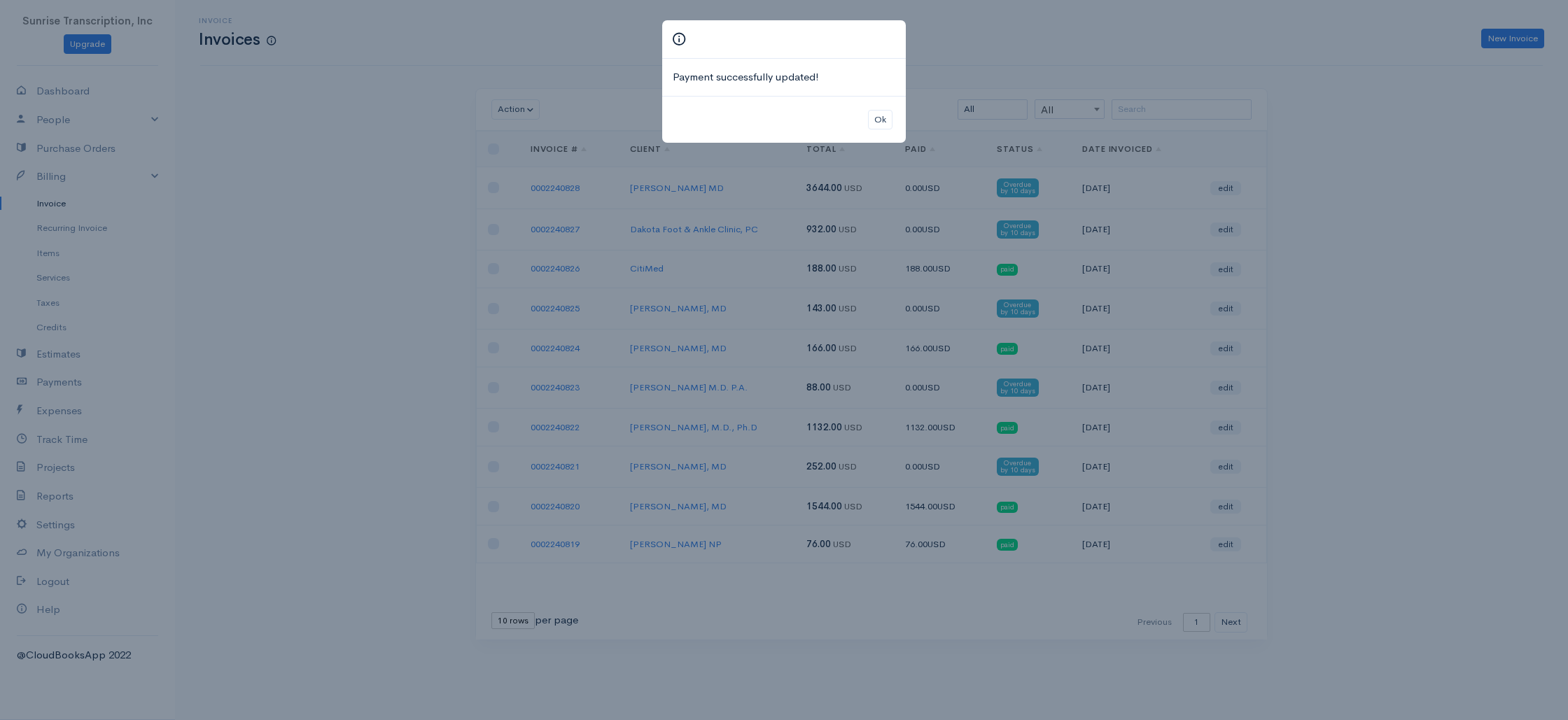
drag, startPoint x: 1293, startPoint y: 192, endPoint x: 781, endPoint y: 91, distance: 521.9
click at [1293, 192] on div "Payment successfully updated! Ok" at bounding box center [784, 360] width 1568 height 720
